Goal: Task Accomplishment & Management: Use online tool/utility

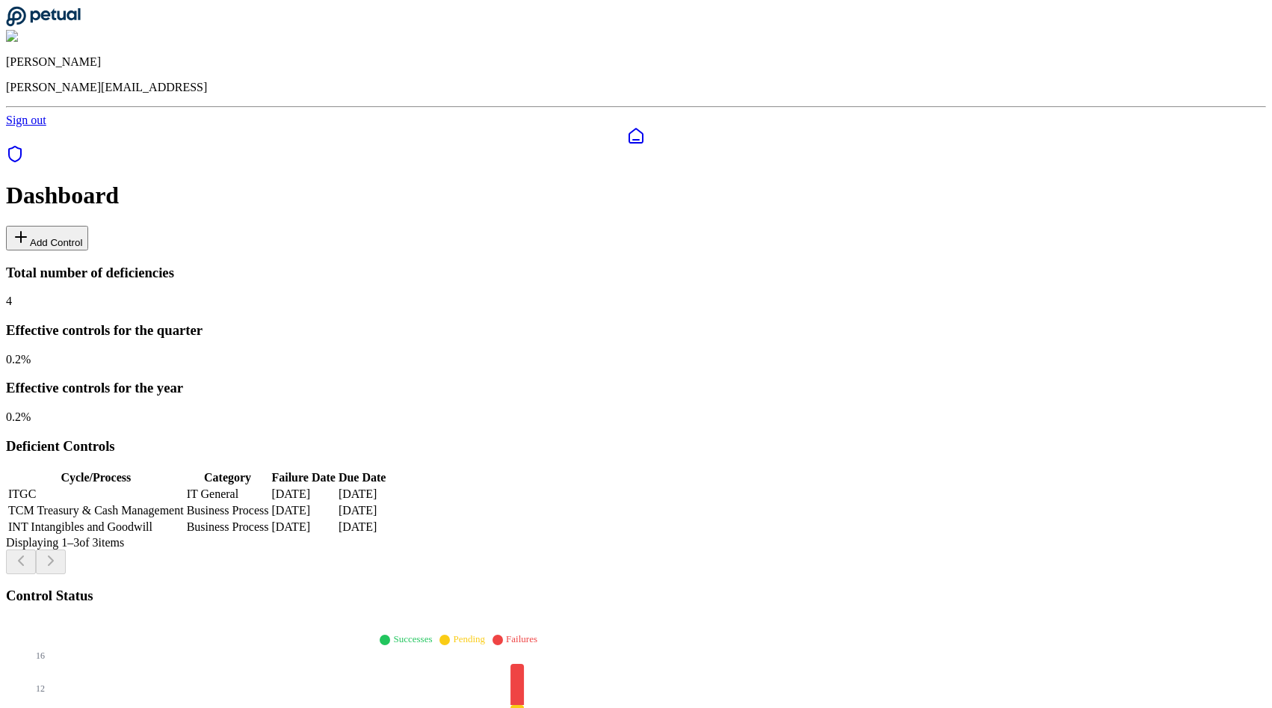
scroll to position [1330, 0]
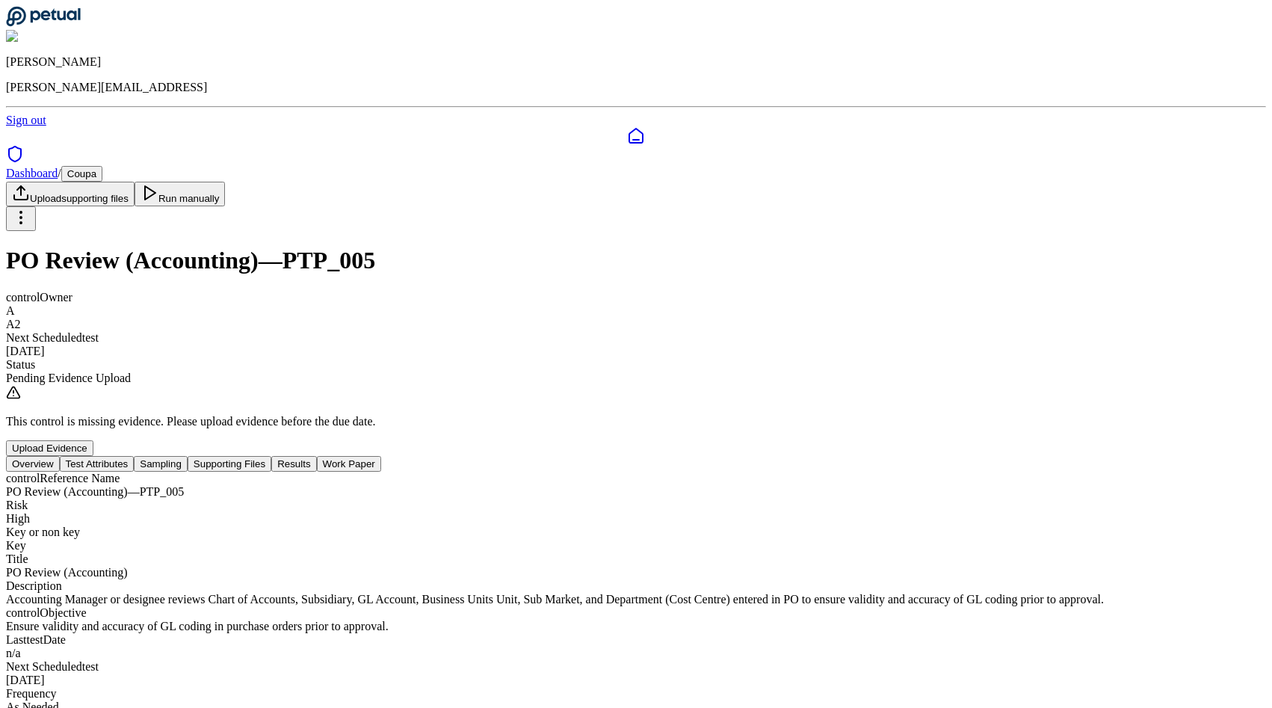
click at [135, 456] on button "Test Attributes" at bounding box center [97, 464] width 75 height 16
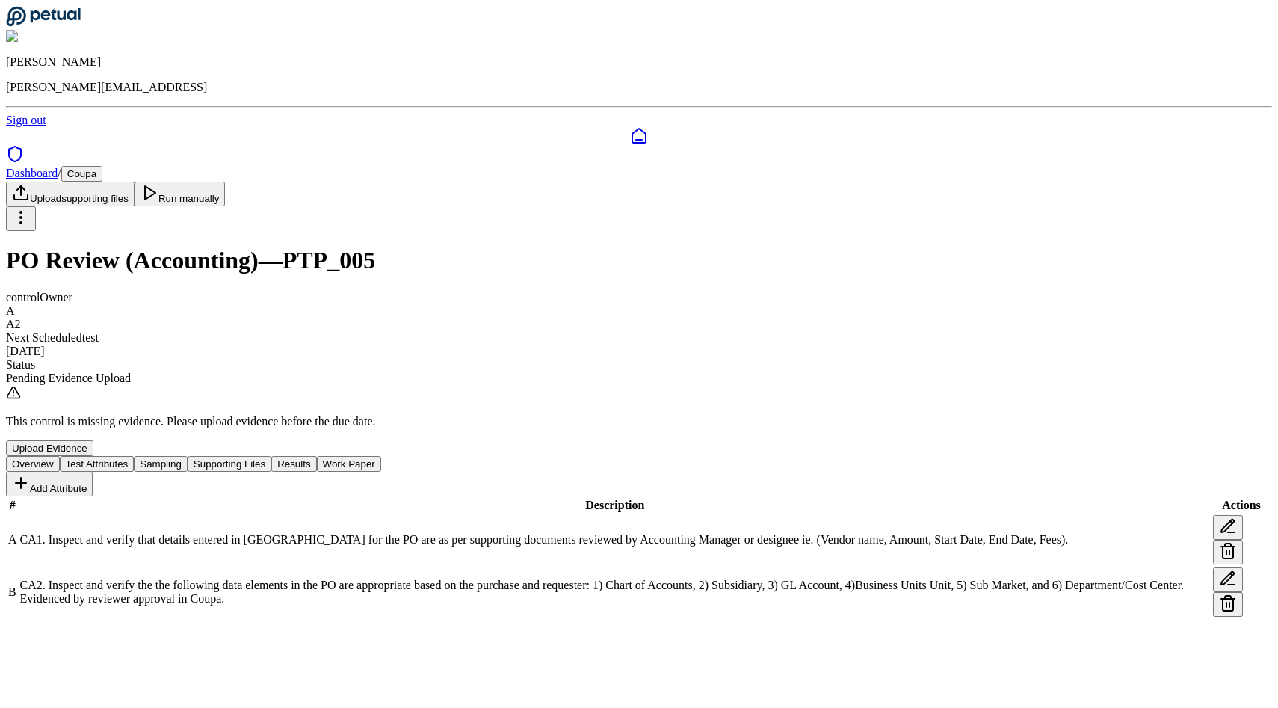
click at [188, 456] on button "Sampling" at bounding box center [161, 464] width 54 height 16
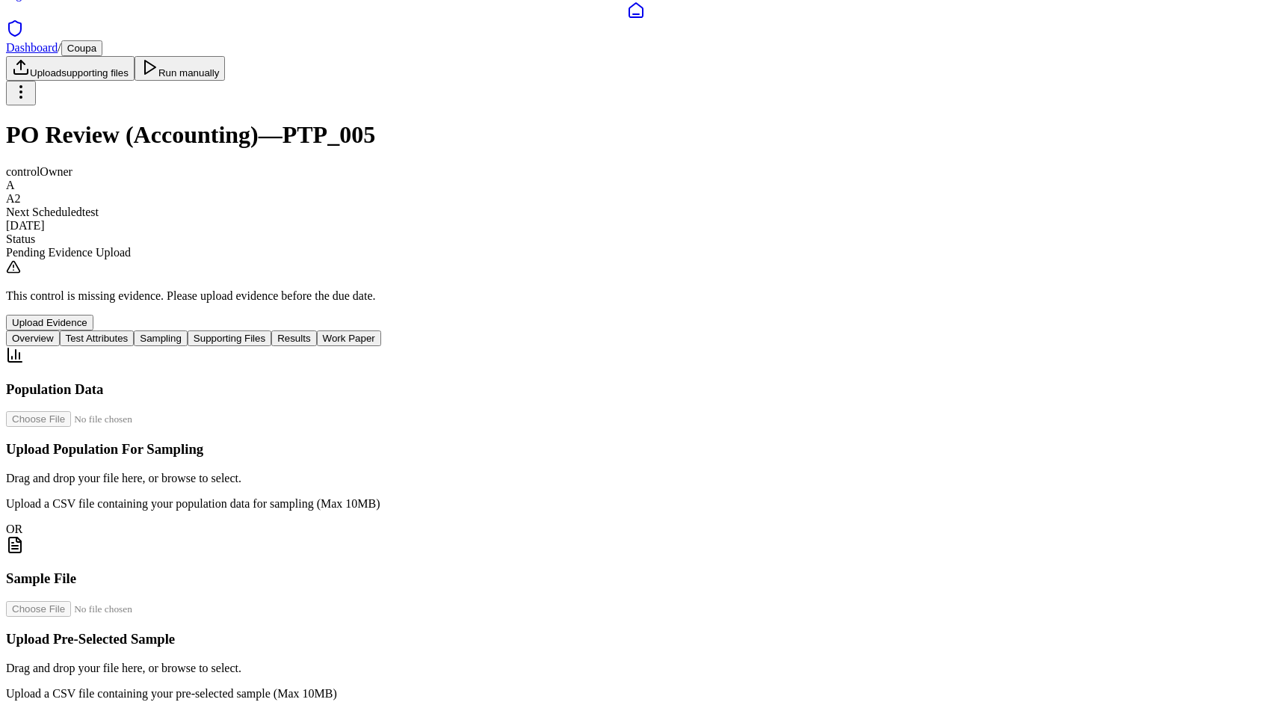
scroll to position [92, 0]
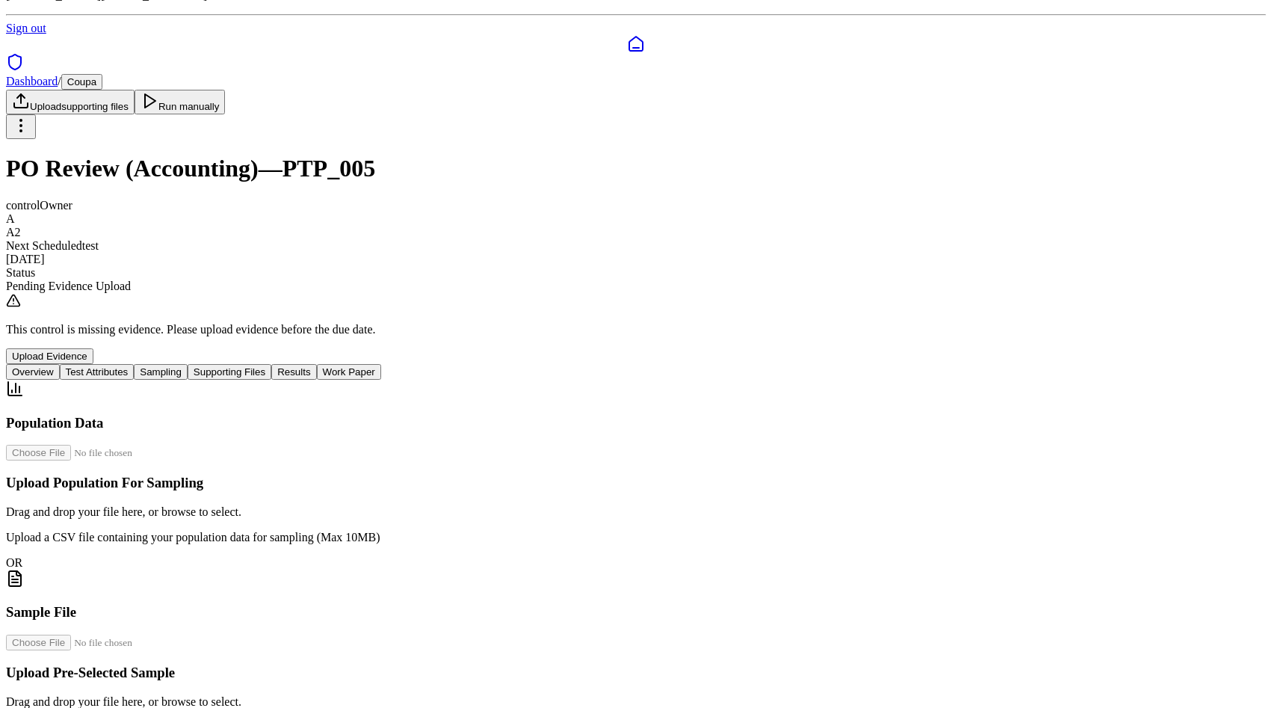
click at [271, 364] on button "Supporting Files" at bounding box center [230, 372] width 84 height 16
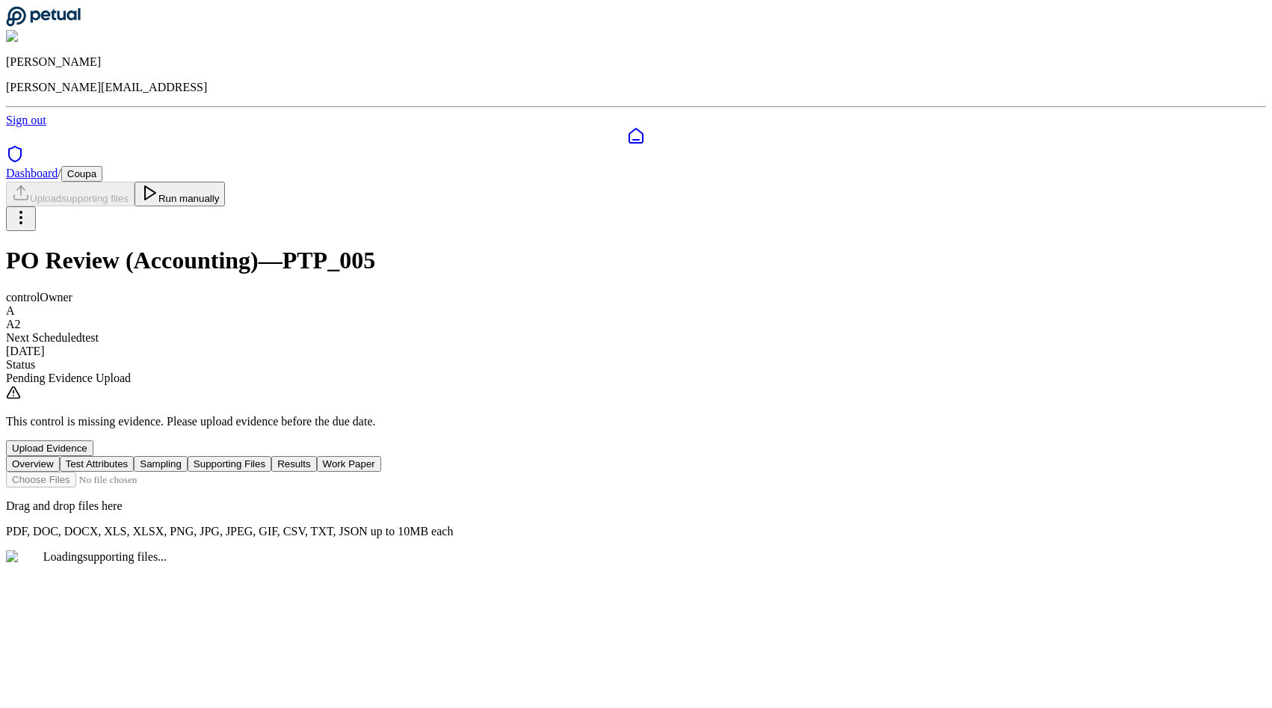
scroll to position [0, 0]
click at [316, 456] on button "Results" at bounding box center [293, 464] width 45 height 16
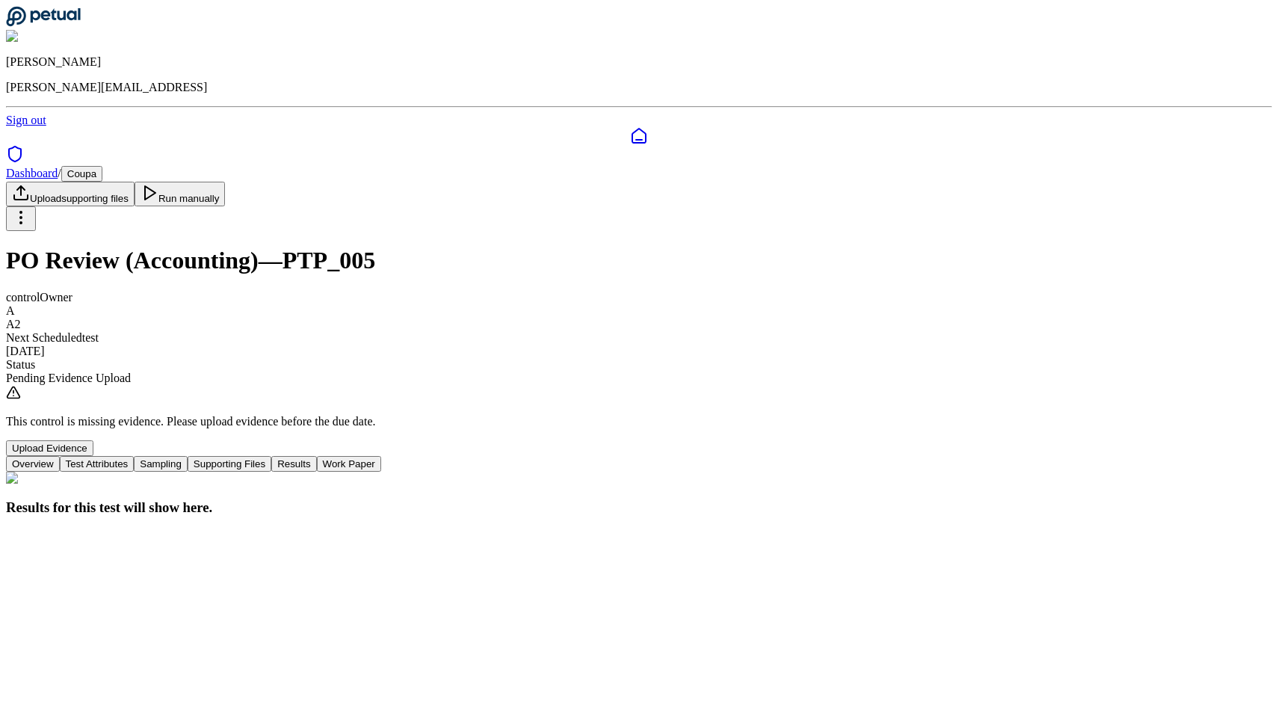
click at [188, 456] on button "Sampling" at bounding box center [161, 464] width 54 height 16
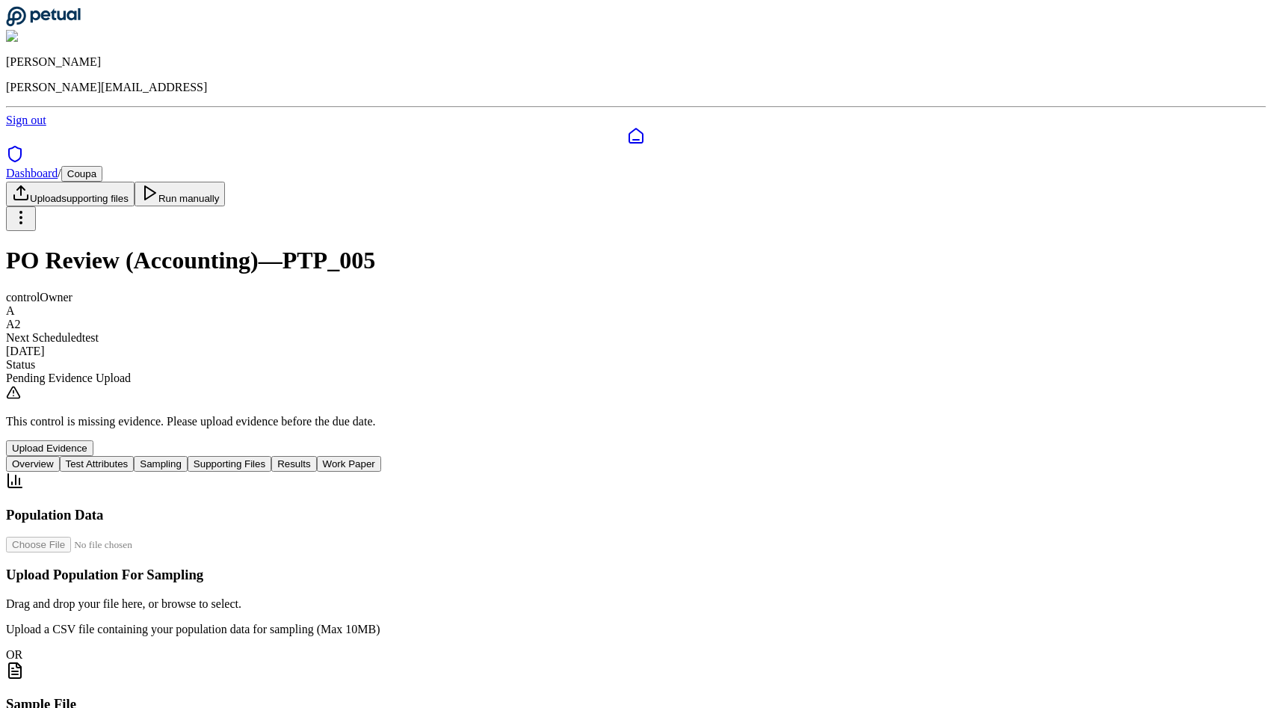
click at [525, 648] on div "OR" at bounding box center [636, 654] width 1260 height 13
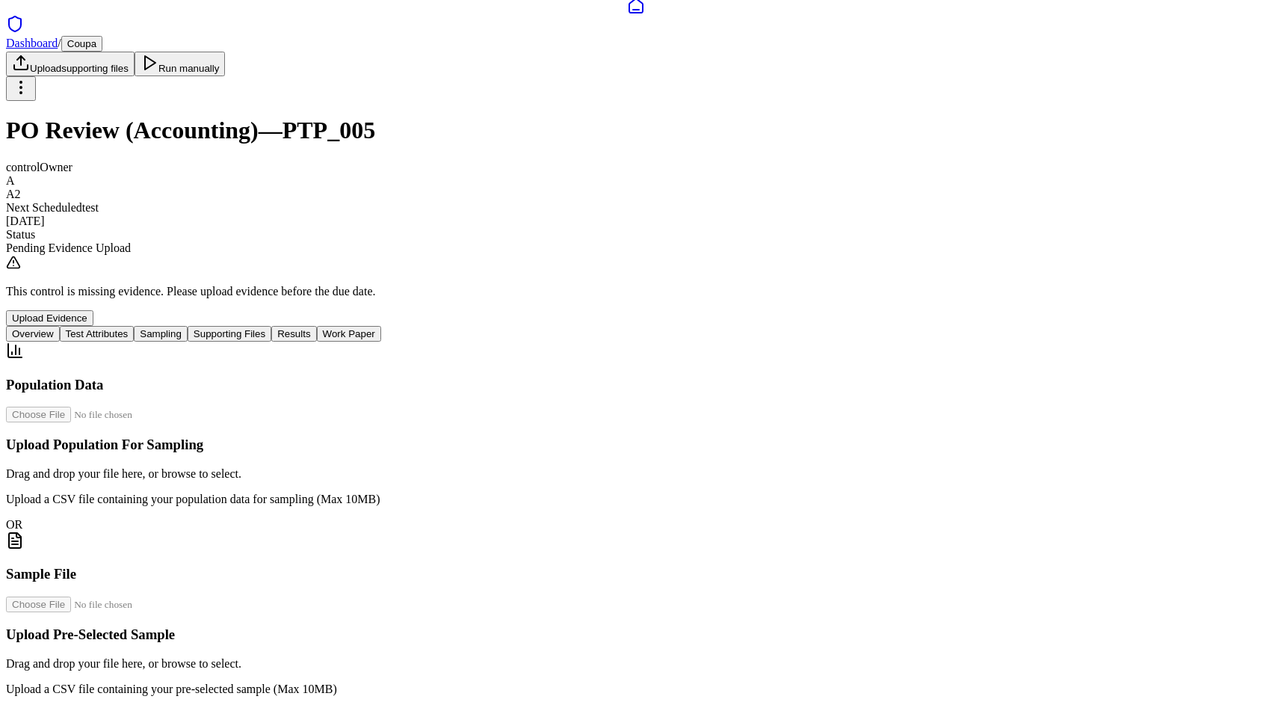
scroll to position [255, 0]
click at [176, 596] on input "file" at bounding box center [91, 604] width 170 height 16
type input "**********"
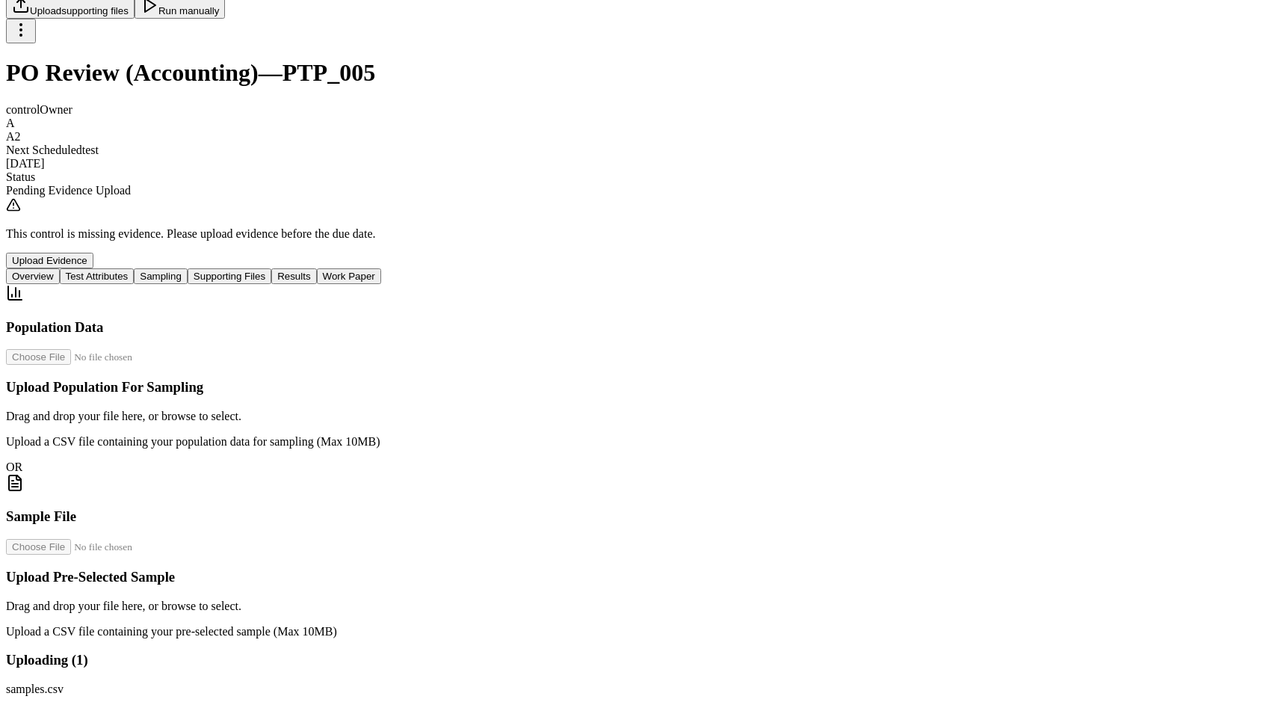
click at [271, 268] on button "Supporting Files" at bounding box center [230, 276] width 84 height 16
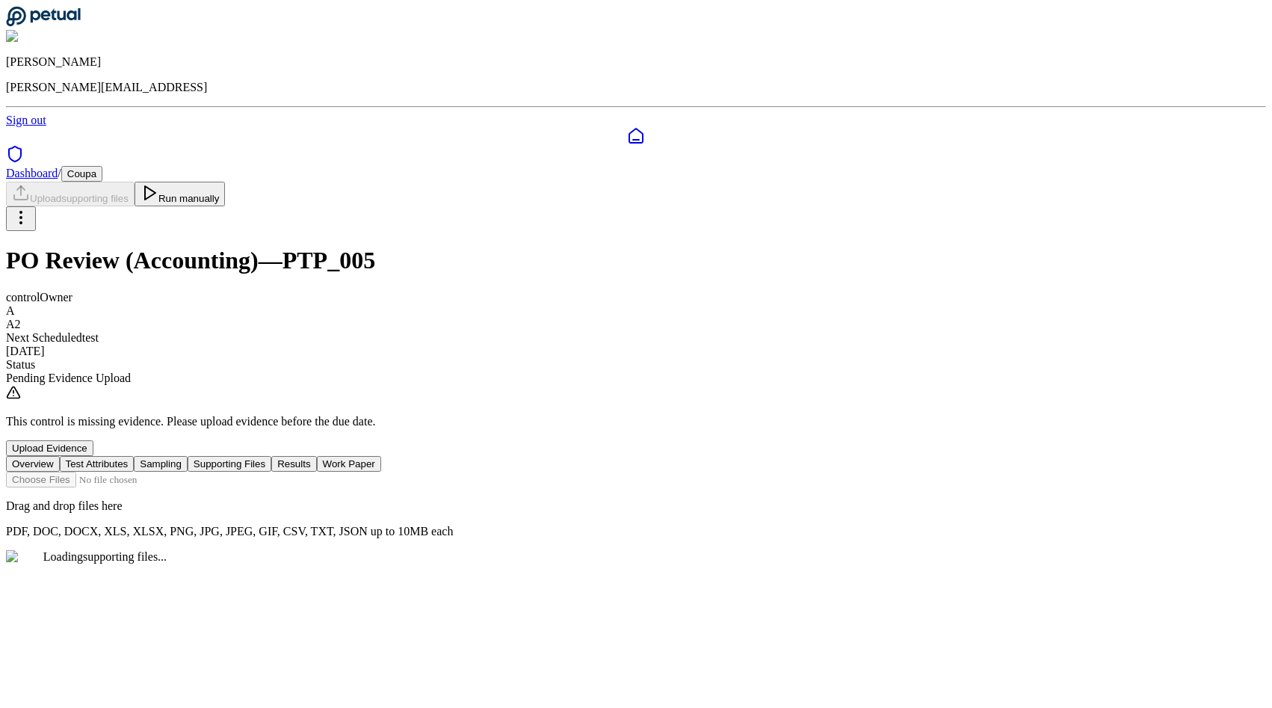
scroll to position [0, 0]
click at [594, 552] on div "Uploaded supporting files will appear here." at bounding box center [639, 576] width 1266 height 52
click at [623, 550] on div "Uploaded supporting files will appear here." at bounding box center [639, 576] width 1266 height 52
click at [176, 472] on input "file" at bounding box center [91, 480] width 170 height 16
type input "**********"
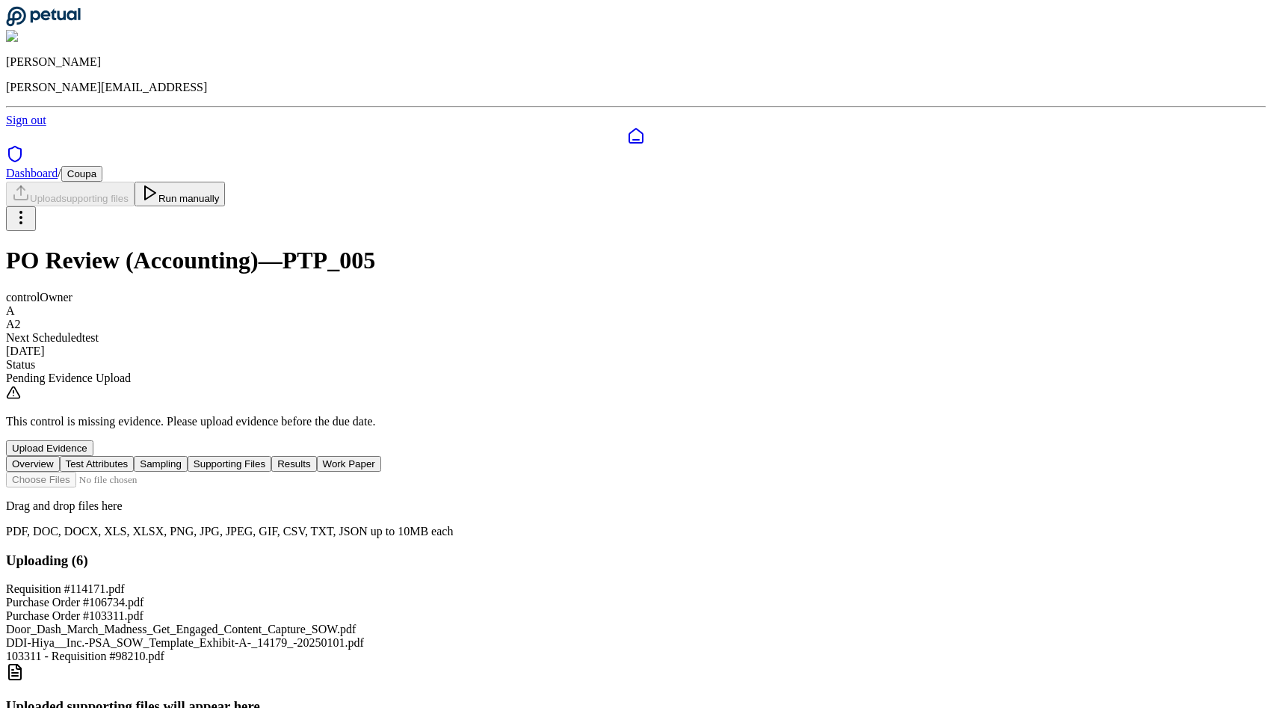
click at [176, 472] on input "file" at bounding box center [91, 480] width 170 height 16
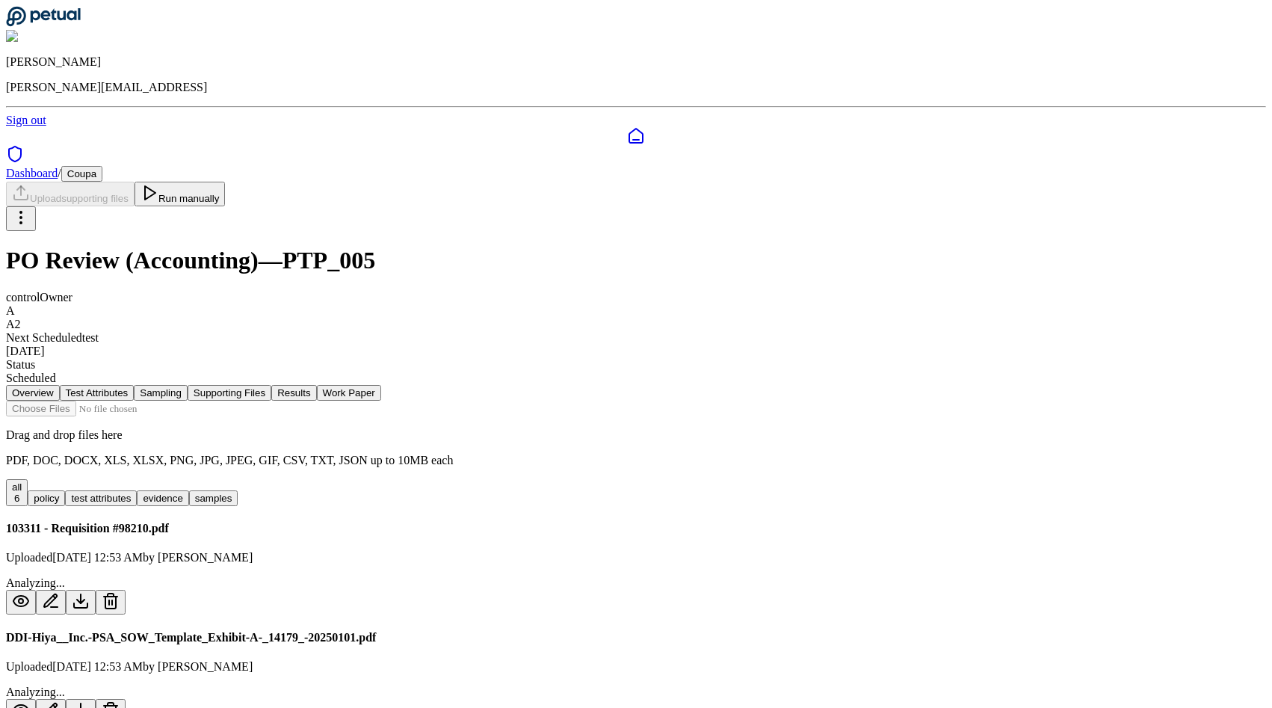
click at [226, 182] on button "Run manually" at bounding box center [180, 194] width 91 height 25
drag, startPoint x: 658, startPoint y: 246, endPoint x: 625, endPoint y: 246, distance: 32.9
click at [625, 385] on nav "Overview Test Attributes Sampling Supporting Files Results Work Paper" at bounding box center [636, 393] width 1260 height 16
click at [717, 247] on h1 "PO Review (Accounting) — PTP_005" at bounding box center [636, 261] width 1260 height 28
click at [505, 371] on div "In Progress : Checking document extraction" at bounding box center [636, 377] width 1260 height 13
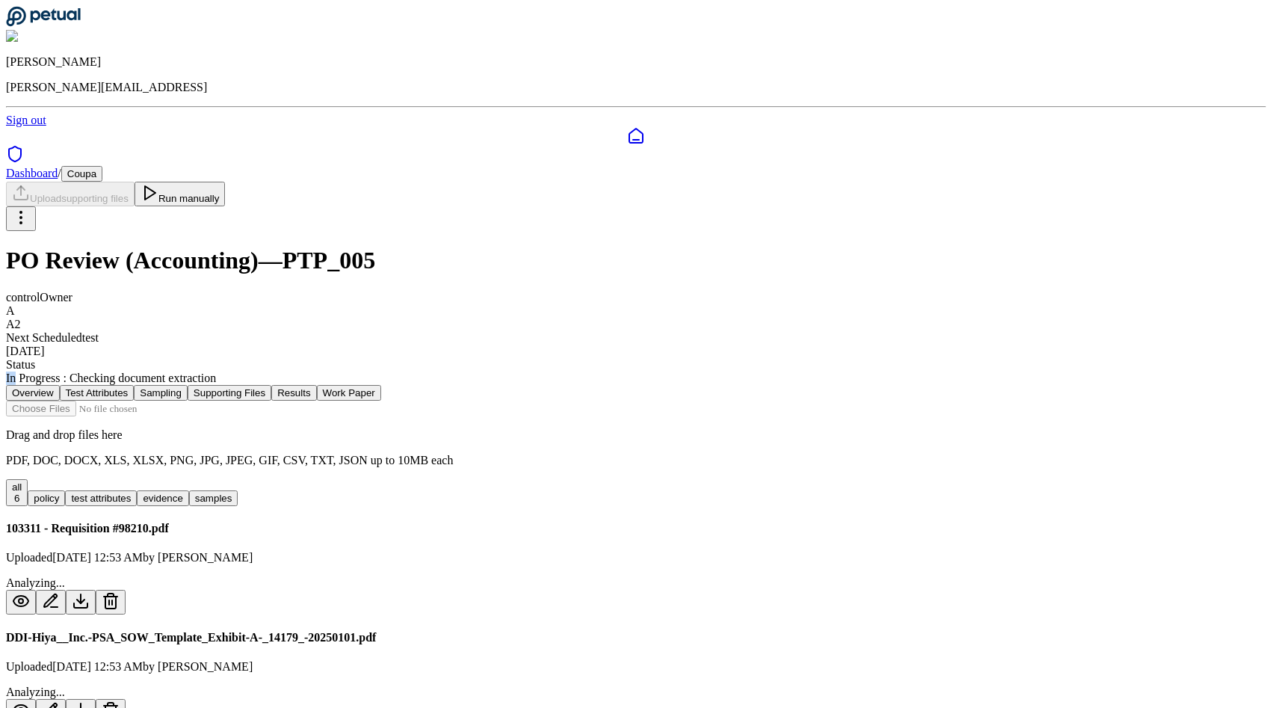
click at [505, 371] on div "In Progress : Checking document extraction" at bounding box center [636, 377] width 1260 height 13
click at [527, 371] on div "In Progress : Checking document extraction" at bounding box center [636, 377] width 1260 height 13
click at [562, 371] on div "In Progress : Checking document extraction" at bounding box center [636, 377] width 1260 height 13
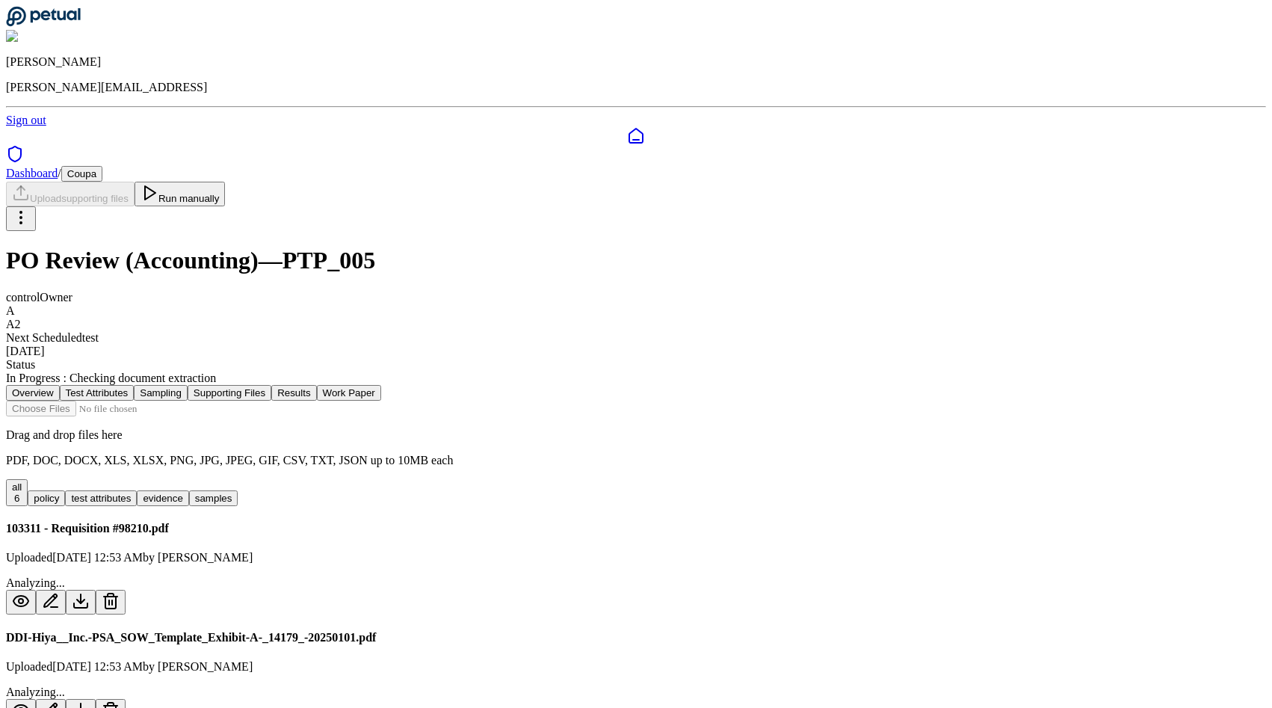
click at [226, 182] on button "Run manually" at bounding box center [180, 194] width 91 height 25
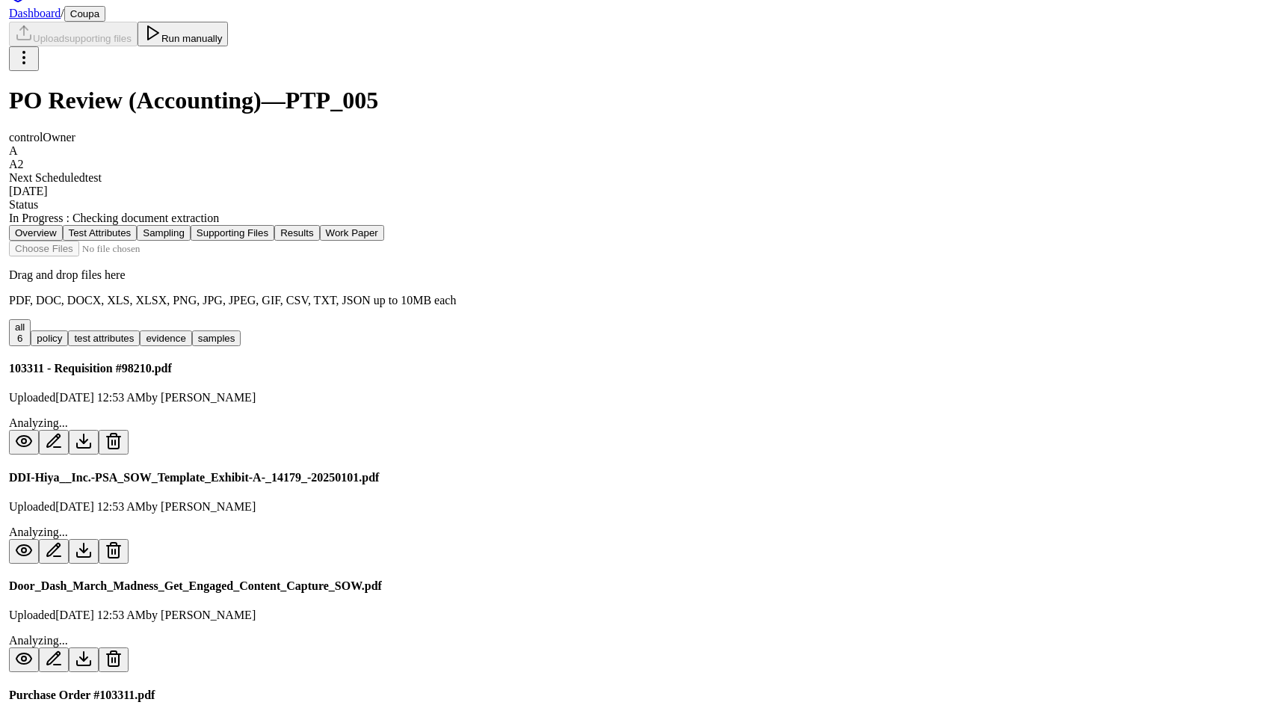
scroll to position [276, 0]
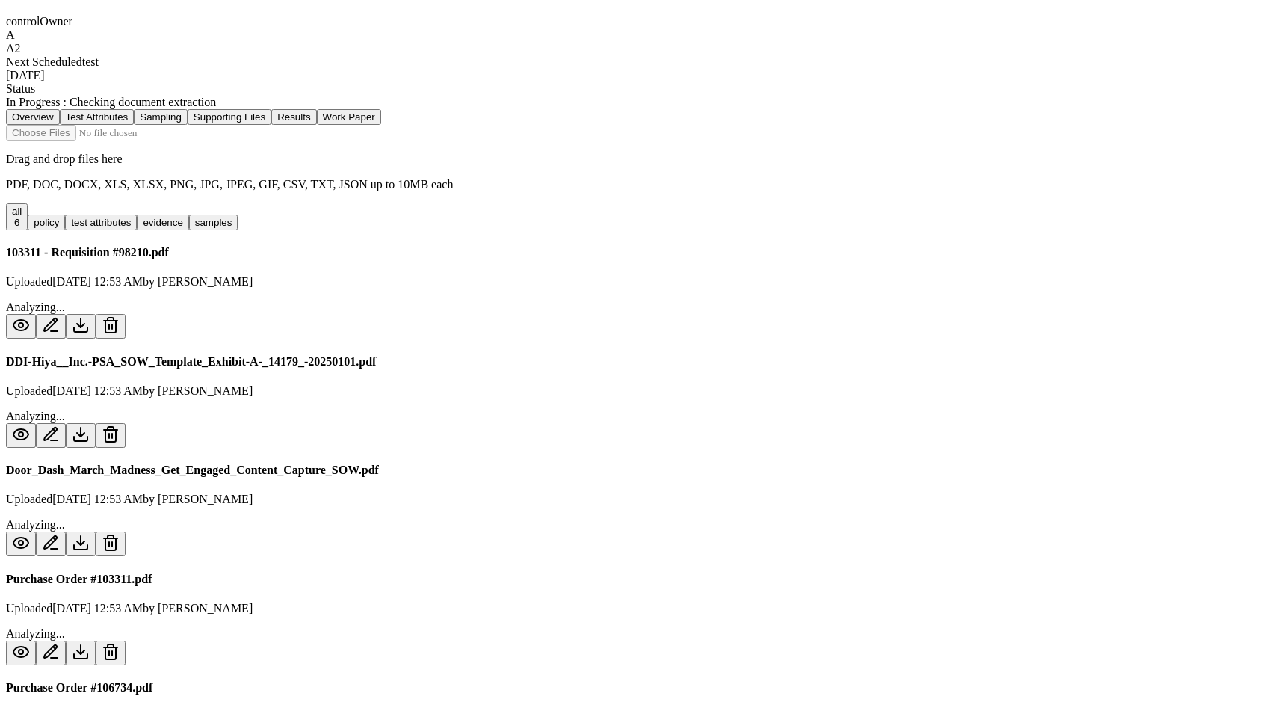
click at [126, 314] on button at bounding box center [111, 326] width 30 height 25
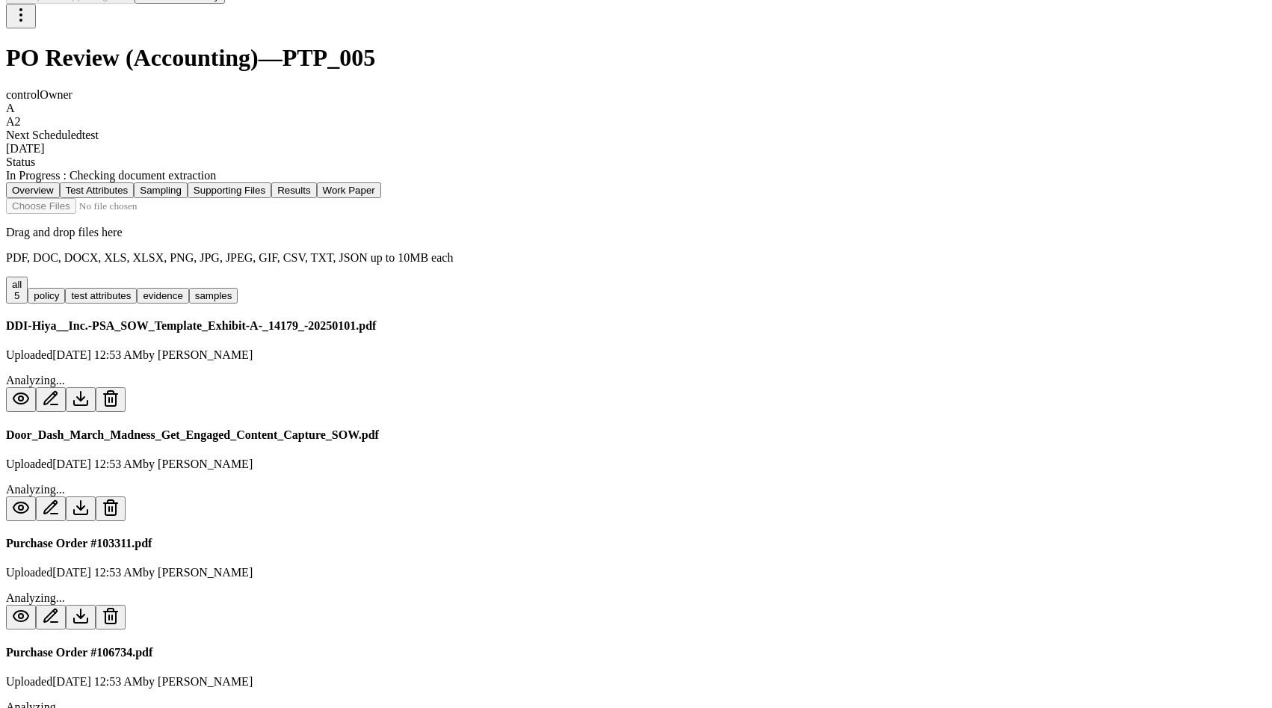
click at [126, 387] on button at bounding box center [111, 399] width 30 height 25
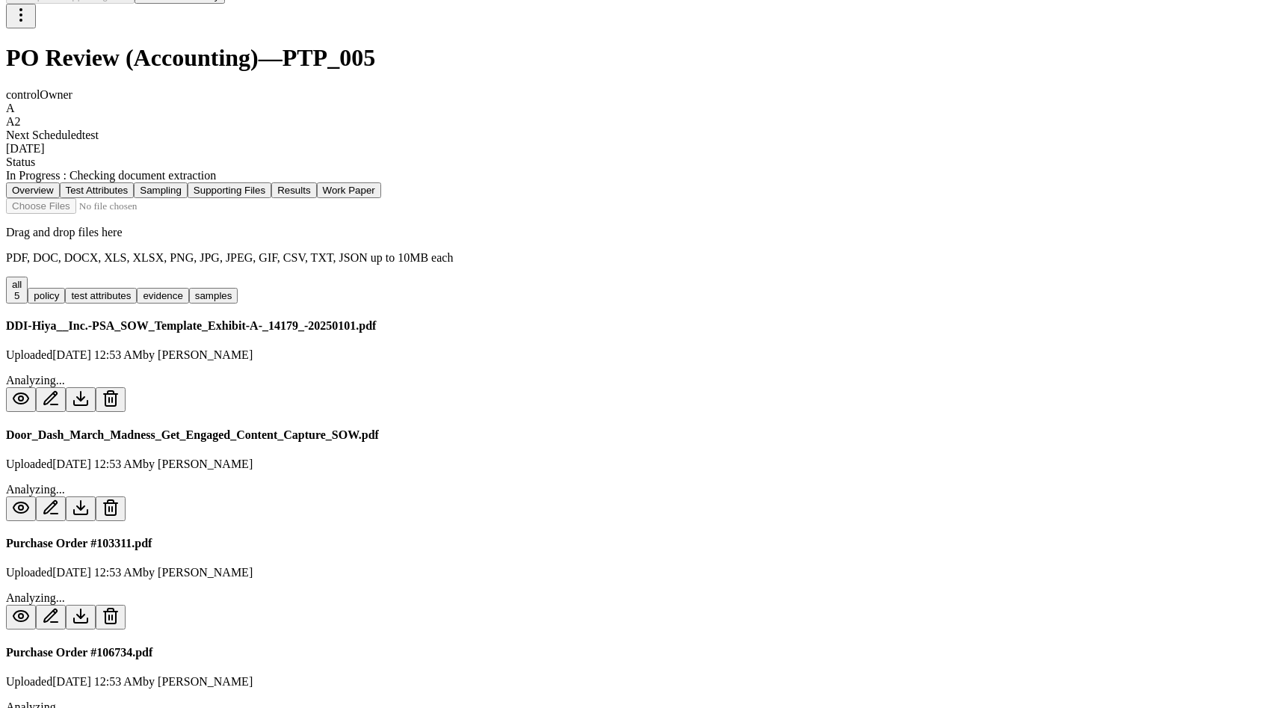
click at [120, 389] on icon at bounding box center [111, 398] width 18 height 18
